Goal: Submit feedback/report problem

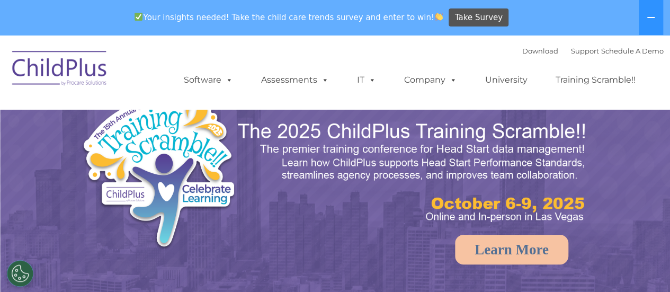
select select "MEDIUM"
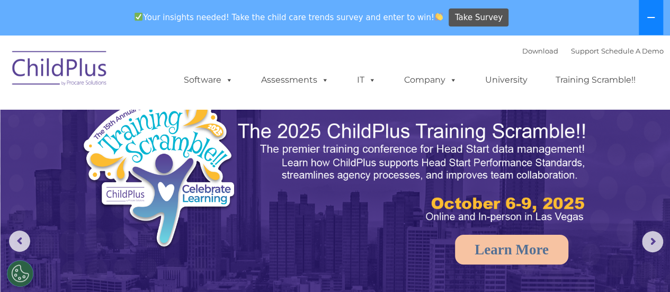
click at [650, 12] on button at bounding box center [651, 17] width 24 height 35
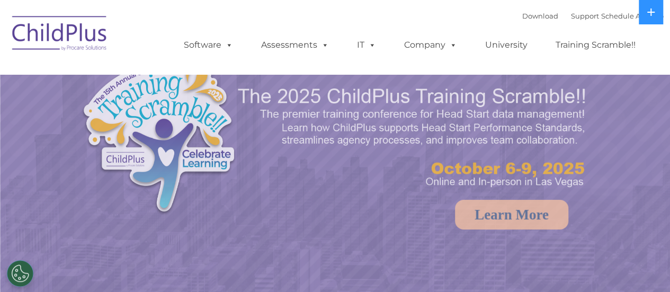
select select "MEDIUM"
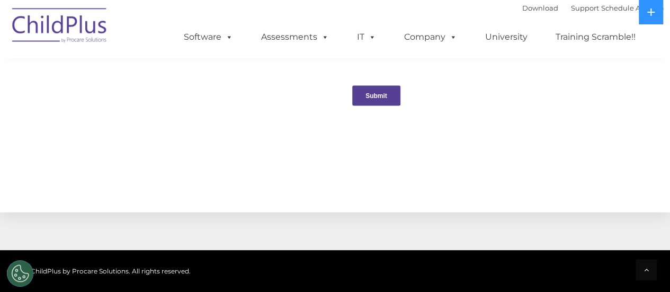
scroll to position [1129, 0]
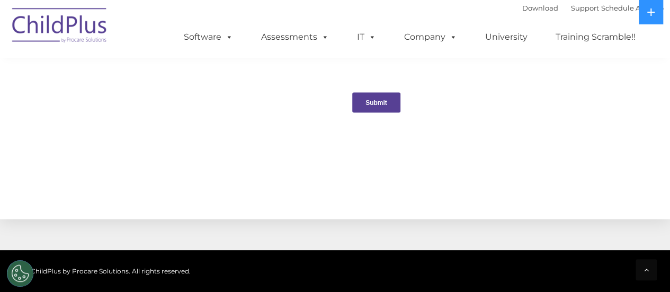
click at [368, 106] on input "Submit" at bounding box center [376, 103] width 48 height 20
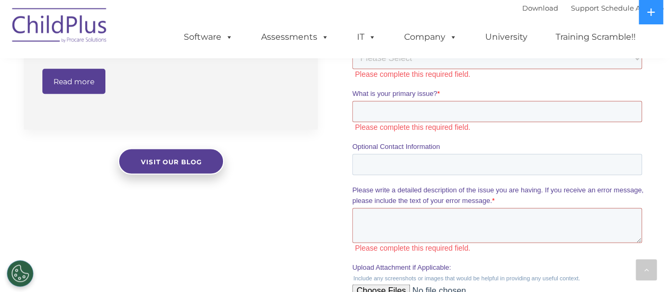
scroll to position [941, 0]
